Goal: Transaction & Acquisition: Purchase product/service

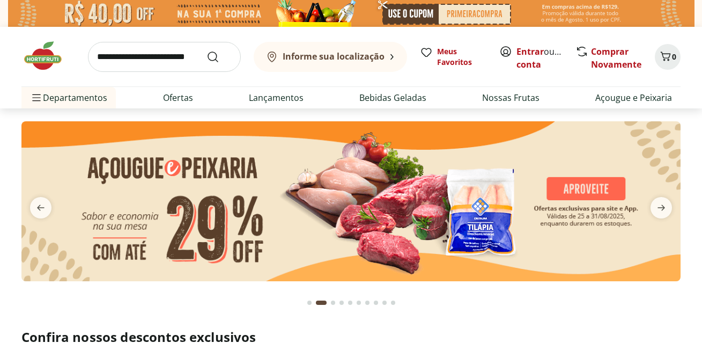
click at [663, 204] on icon "next" at bounding box center [661, 207] width 13 height 13
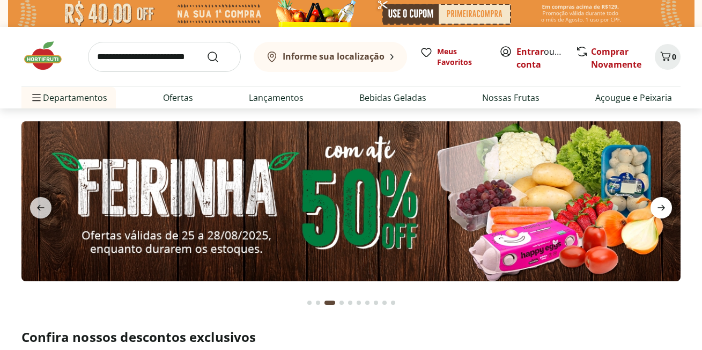
click at [663, 206] on icon "next" at bounding box center [662, 208] width 8 height 6
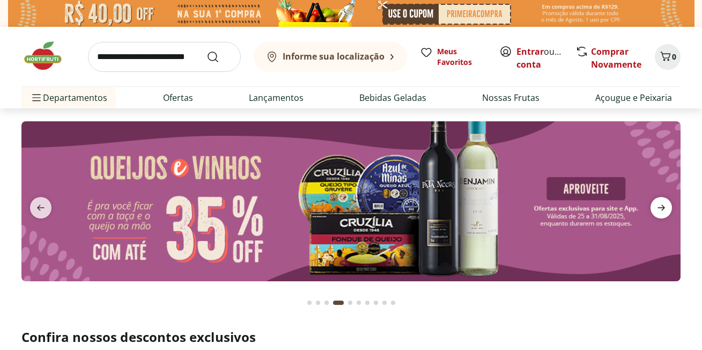
click at [663, 206] on icon "next" at bounding box center [662, 208] width 8 height 6
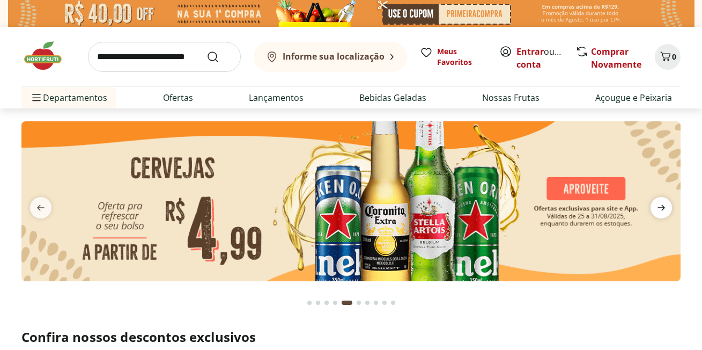
click at [664, 203] on icon "next" at bounding box center [661, 207] width 13 height 13
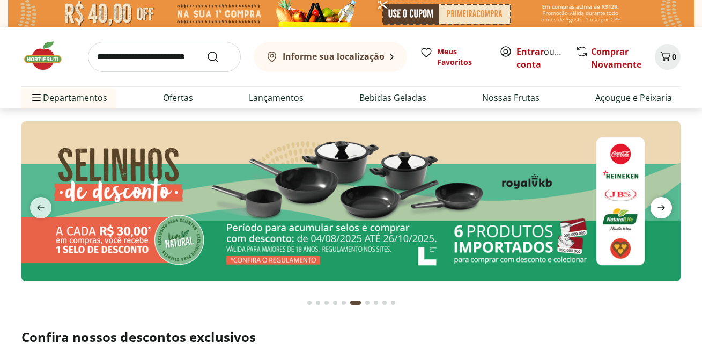
click at [664, 203] on icon "next" at bounding box center [661, 207] width 13 height 13
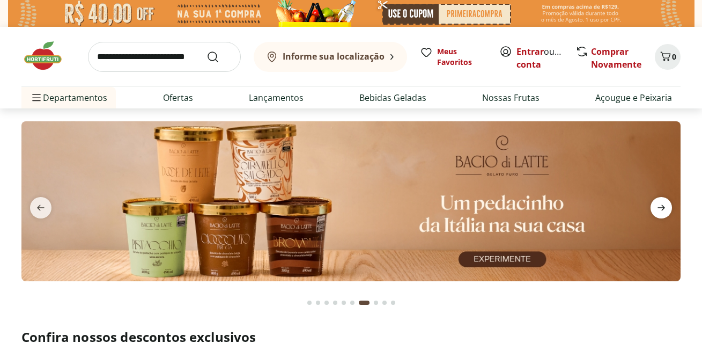
click at [666, 202] on icon "next" at bounding box center [661, 207] width 13 height 13
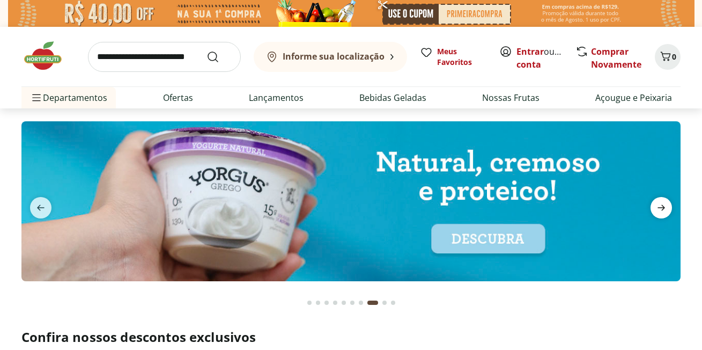
click at [665, 203] on icon "next" at bounding box center [661, 207] width 13 height 13
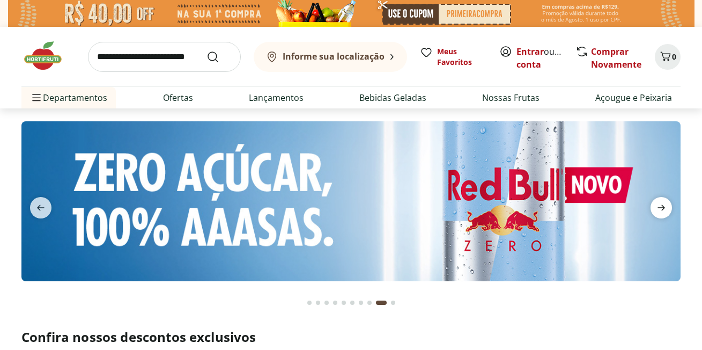
click at [665, 203] on icon "next" at bounding box center [661, 207] width 13 height 13
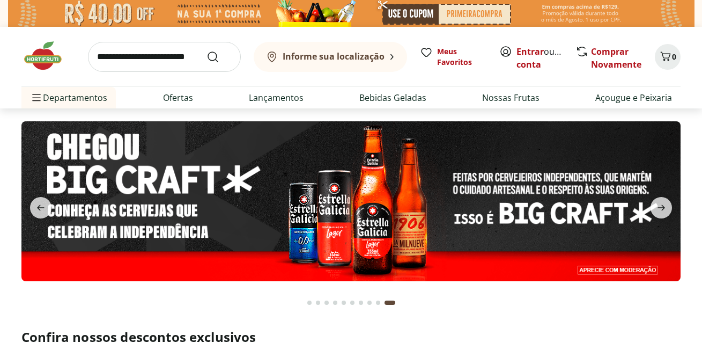
click at [464, 228] on img at bounding box center [351, 201] width 660 height 160
select select "**********"
